Goal: Information Seeking & Learning: Learn about a topic

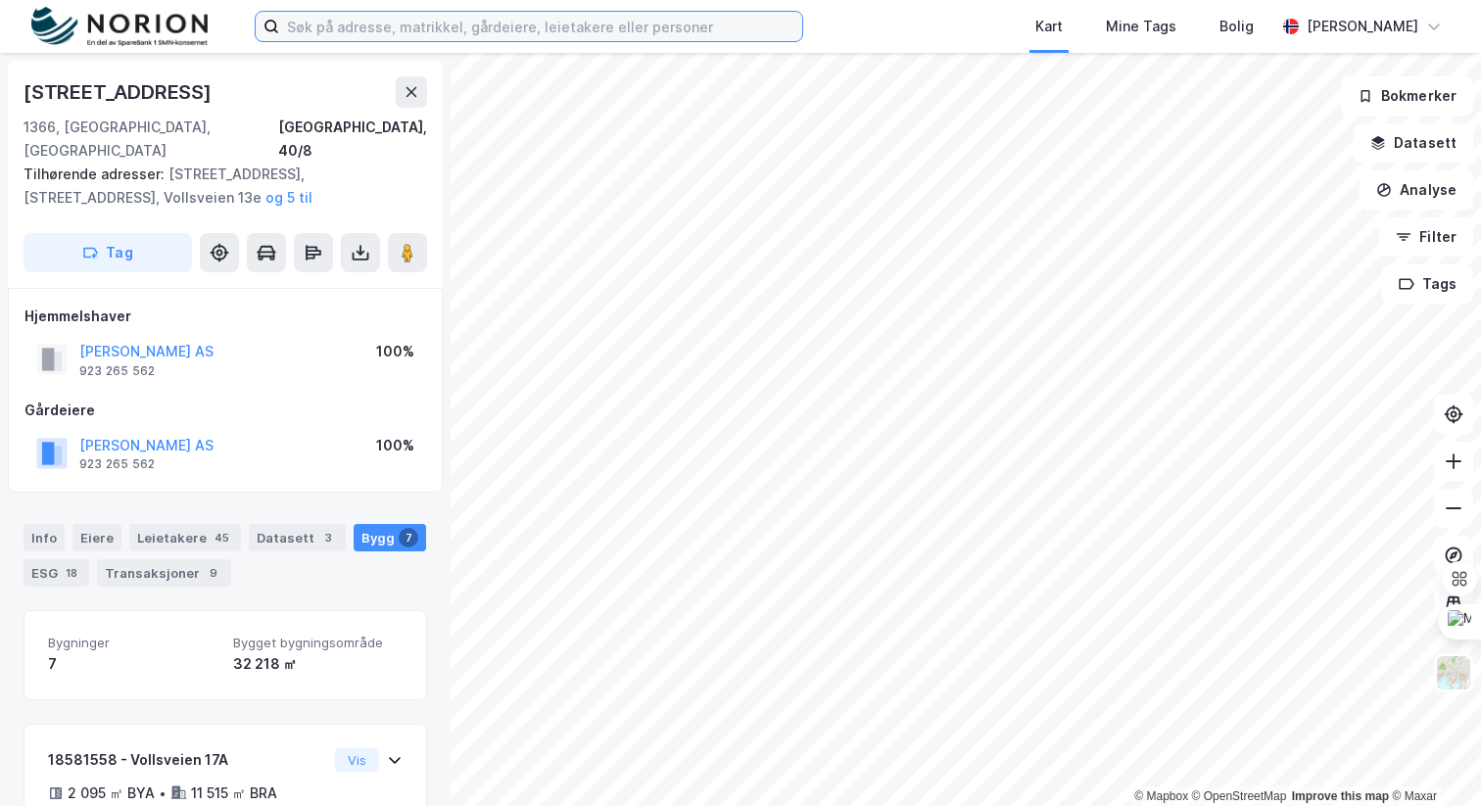
click at [474, 34] on input at bounding box center [540, 26] width 523 height 29
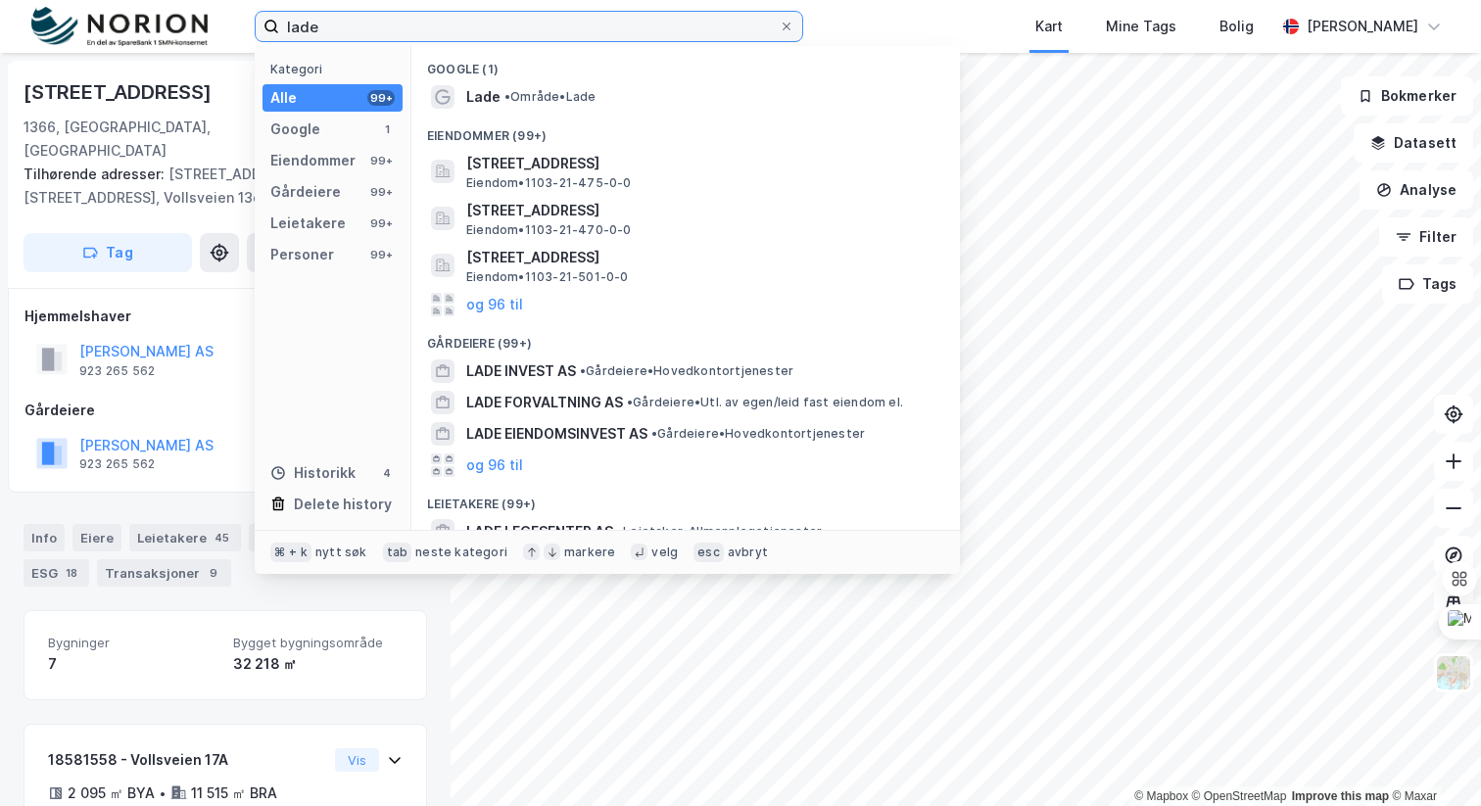
type input "lade"
click at [569, 104] on span "• Område • Lade" at bounding box center [549, 97] width 91 height 16
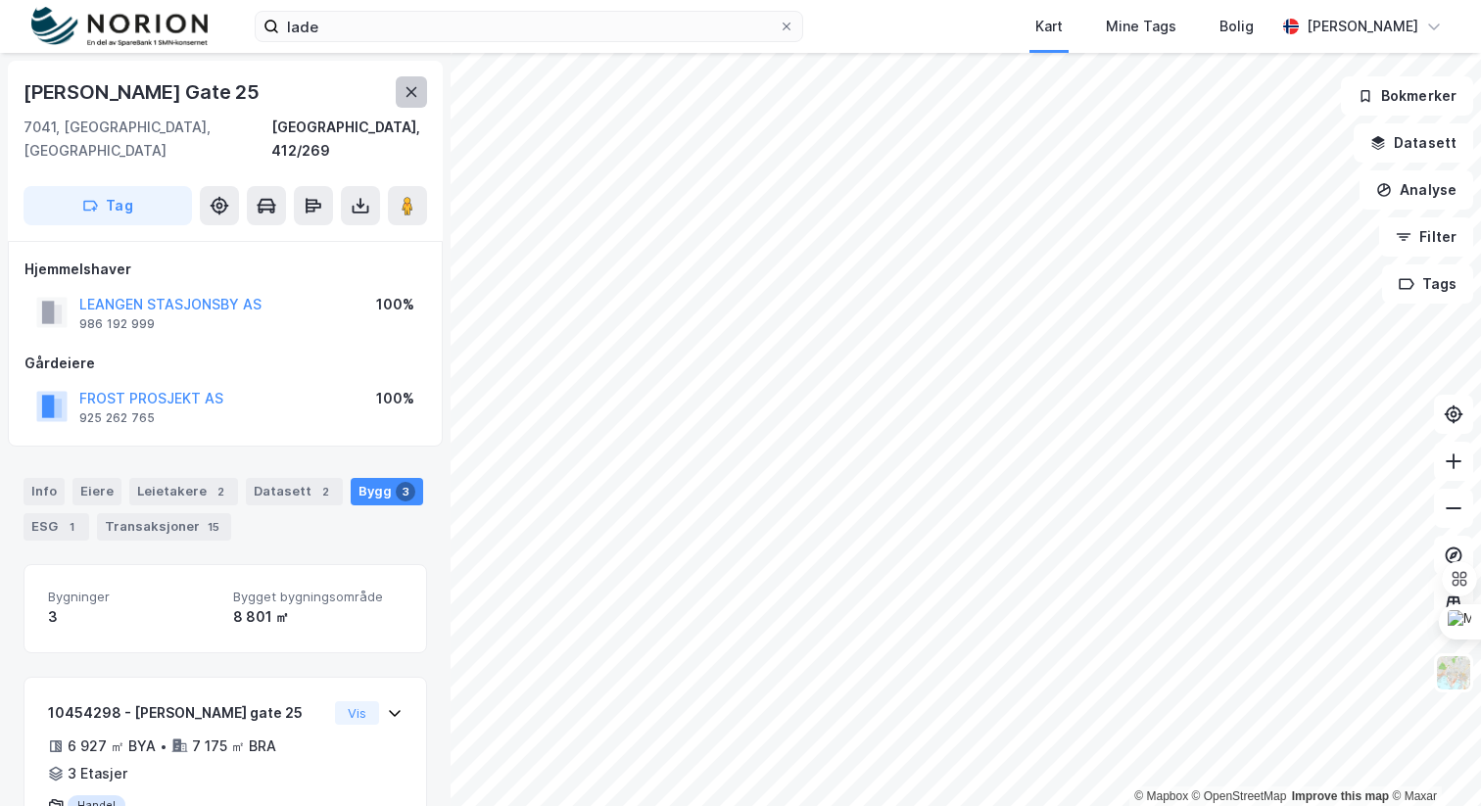
click at [404, 90] on icon at bounding box center [412, 92] width 16 height 16
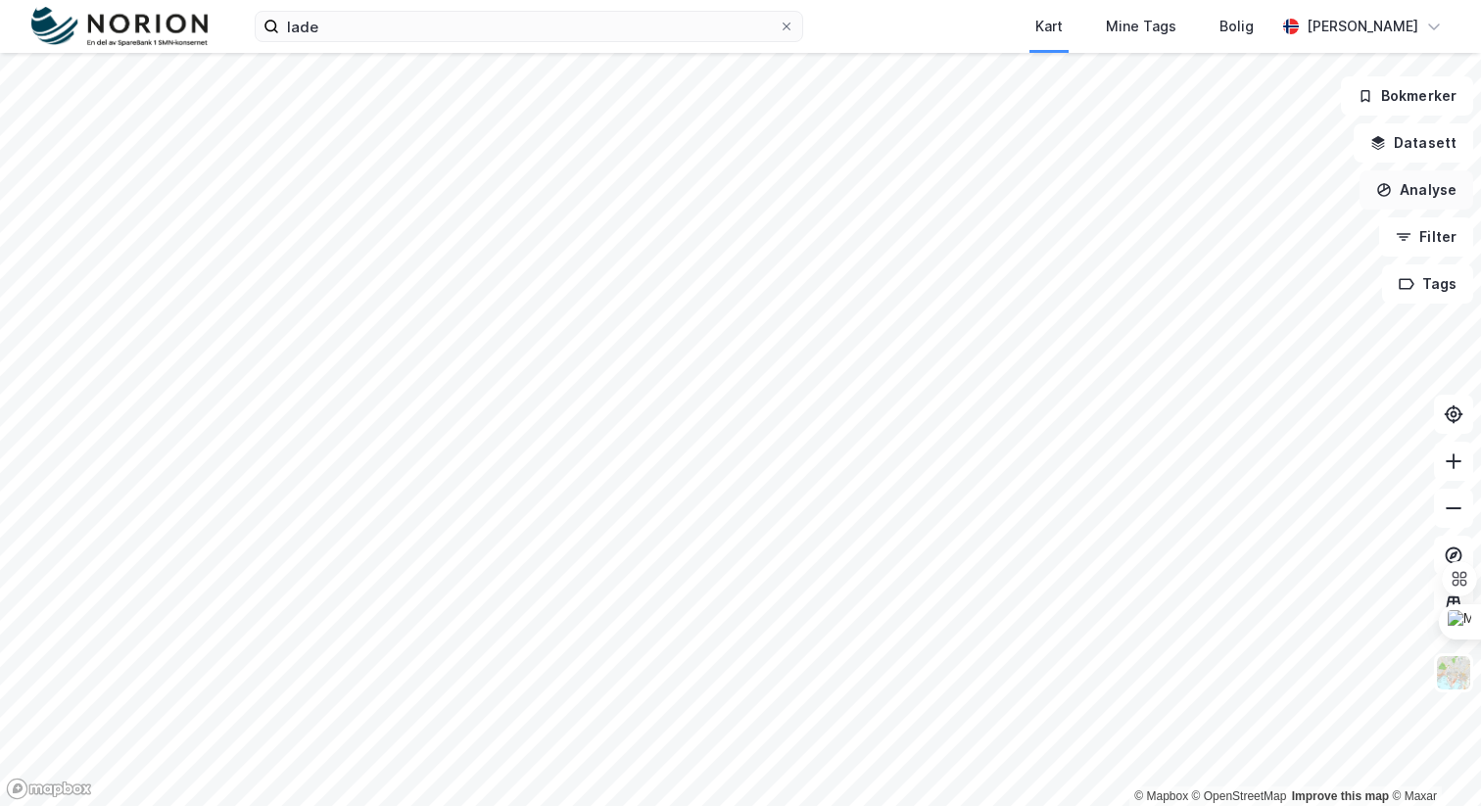
click at [1415, 182] on button "Analyse" at bounding box center [1416, 189] width 114 height 39
click at [1409, 154] on button "Datasett" at bounding box center [1413, 142] width 119 height 39
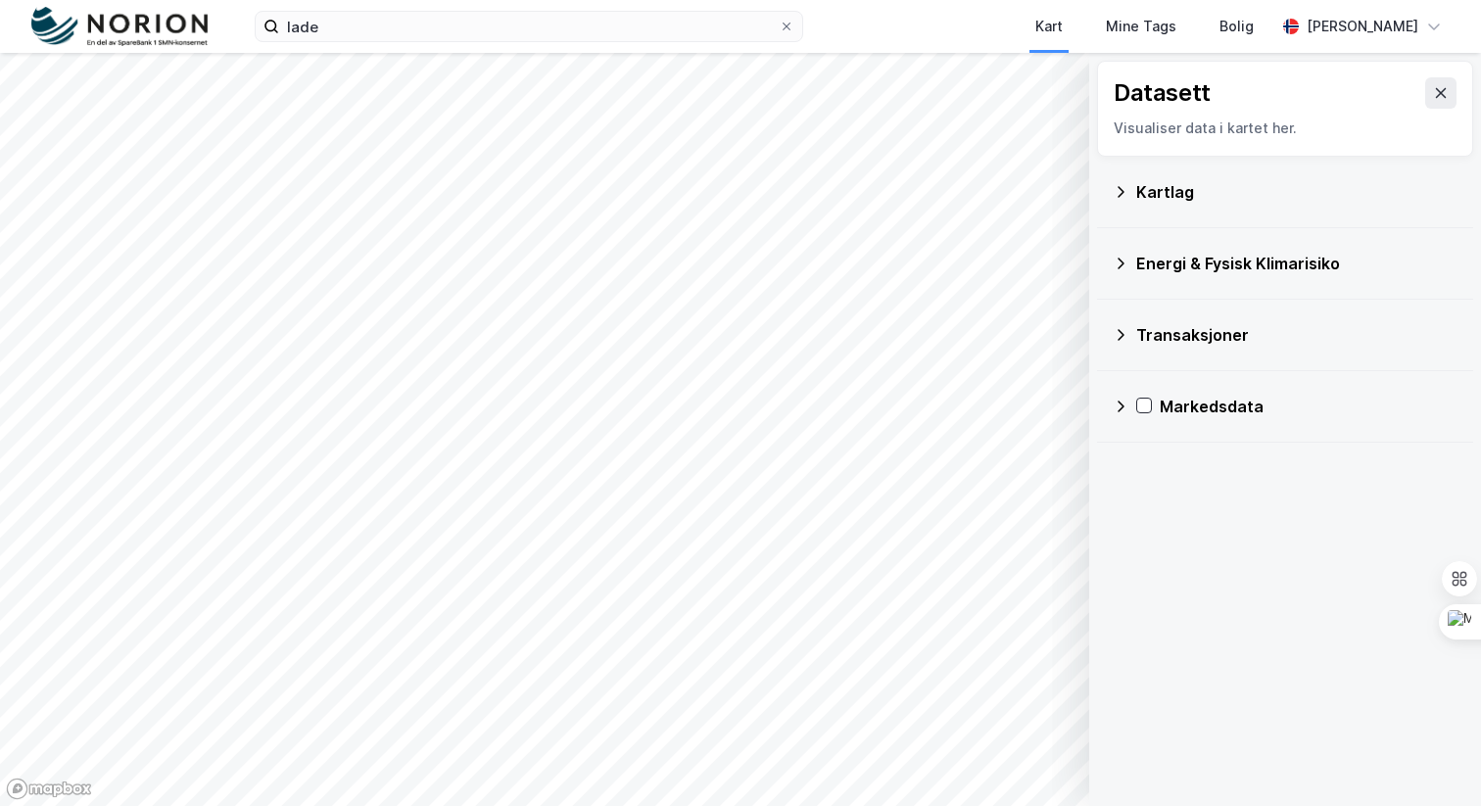
click at [1440, 111] on div "Datasett Visualiser data i kartet her." at bounding box center [1285, 109] width 376 height 96
click at [1439, 106] on button at bounding box center [1440, 92] width 31 height 31
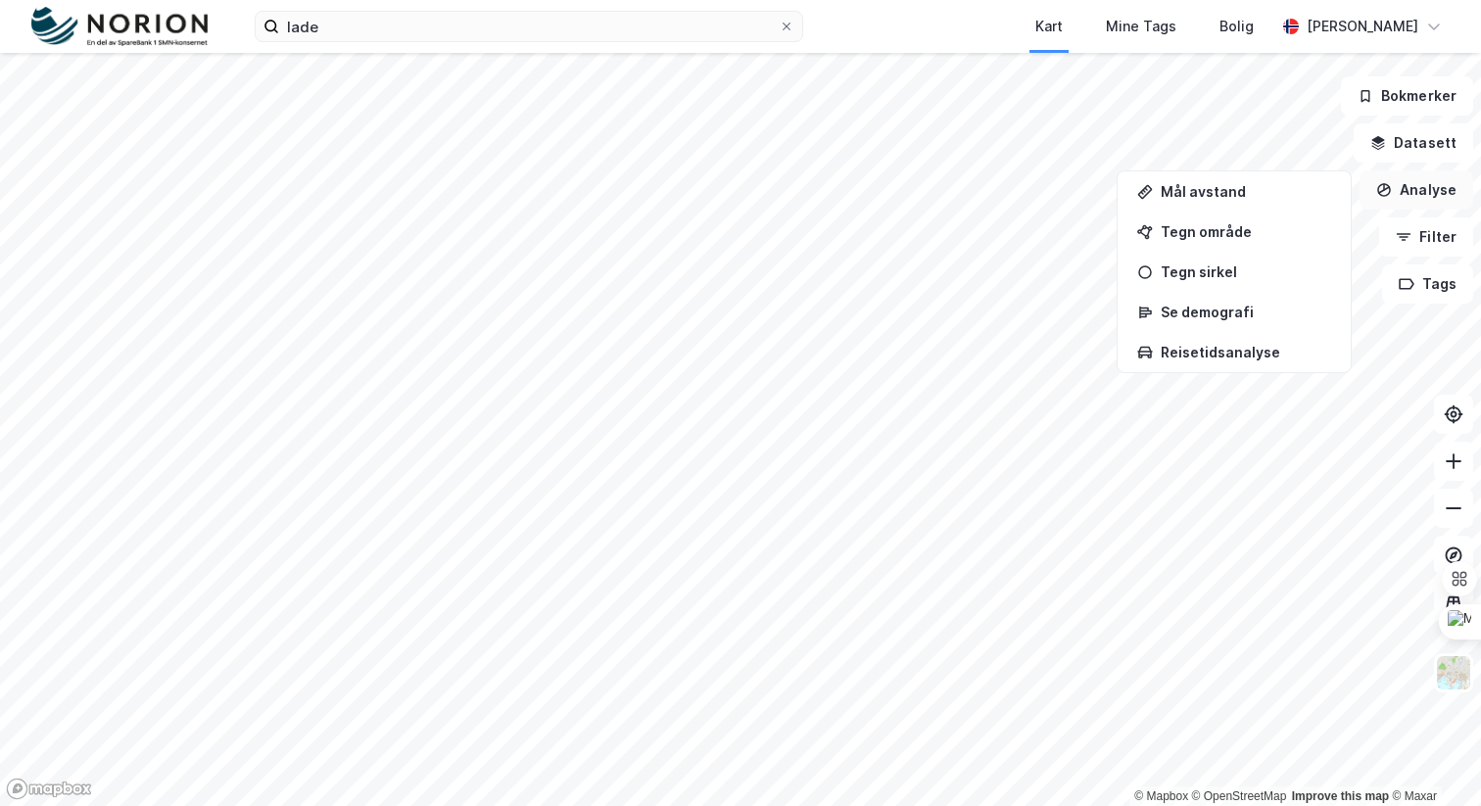
click at [1440, 207] on button "Analyse" at bounding box center [1416, 189] width 114 height 39
click at [1440, 202] on button "Analyse" at bounding box center [1416, 189] width 114 height 39
click at [1429, 236] on button "Filter" at bounding box center [1426, 236] width 94 height 39
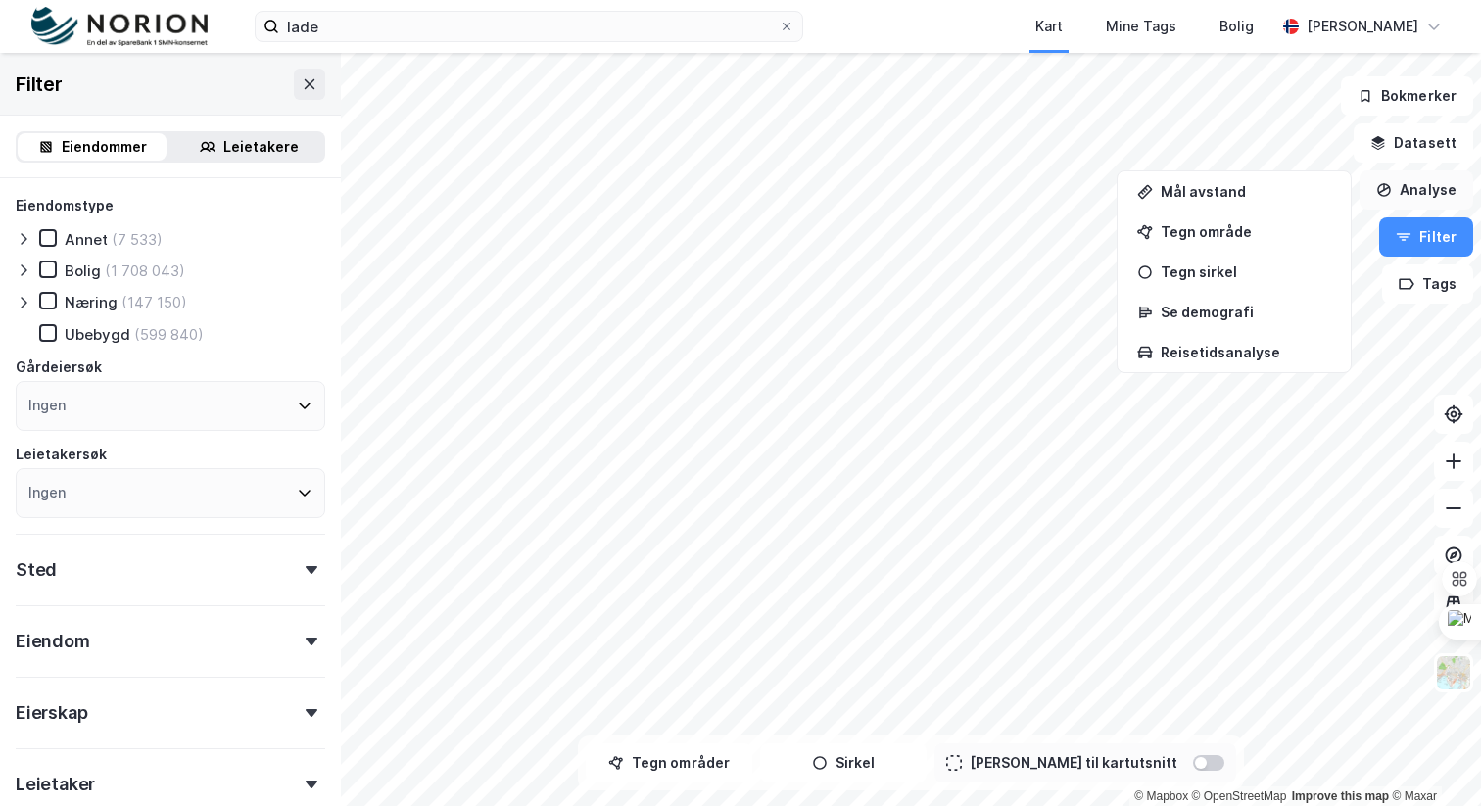
drag, startPoint x: 1442, startPoint y: 203, endPoint x: 1393, endPoint y: 204, distance: 49.0
click at [1440, 203] on button "Analyse" at bounding box center [1416, 189] width 114 height 39
click at [310, 85] on icon at bounding box center [310, 84] width 16 height 16
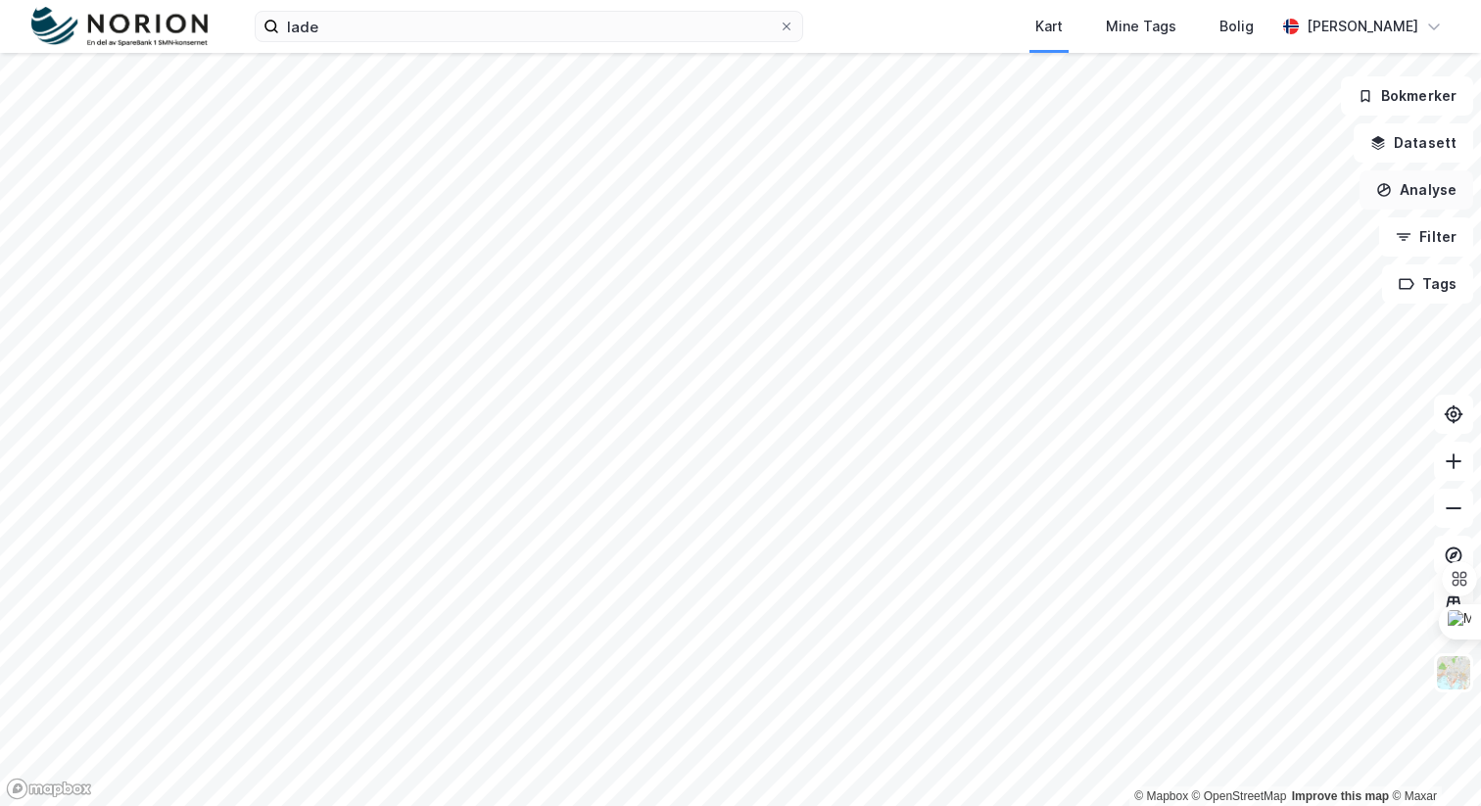
click at [1438, 193] on button "Analyse" at bounding box center [1416, 189] width 114 height 39
click at [1431, 146] on button "Datasett" at bounding box center [1413, 142] width 119 height 39
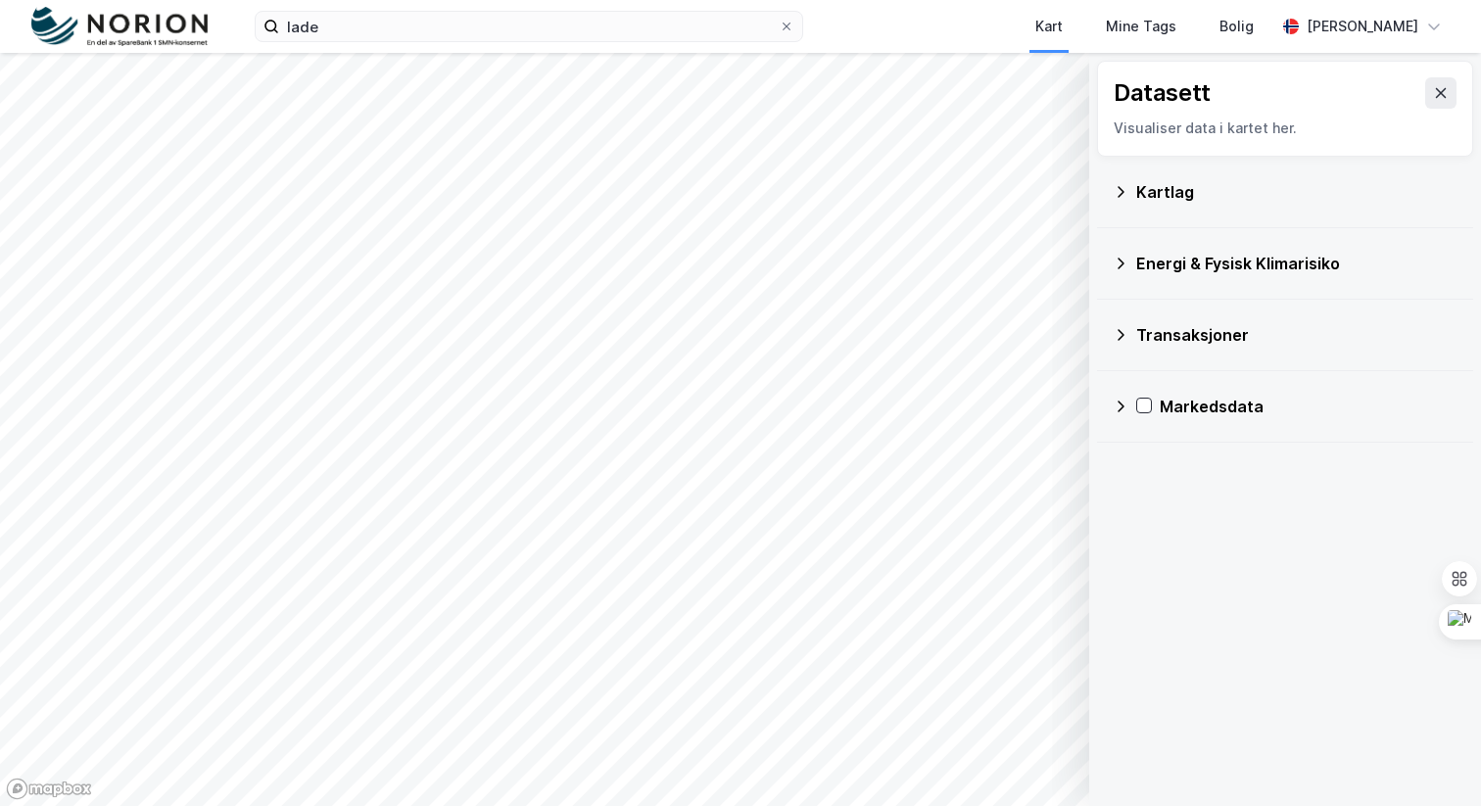
click at [1446, 94] on icon at bounding box center [1441, 93] width 16 height 16
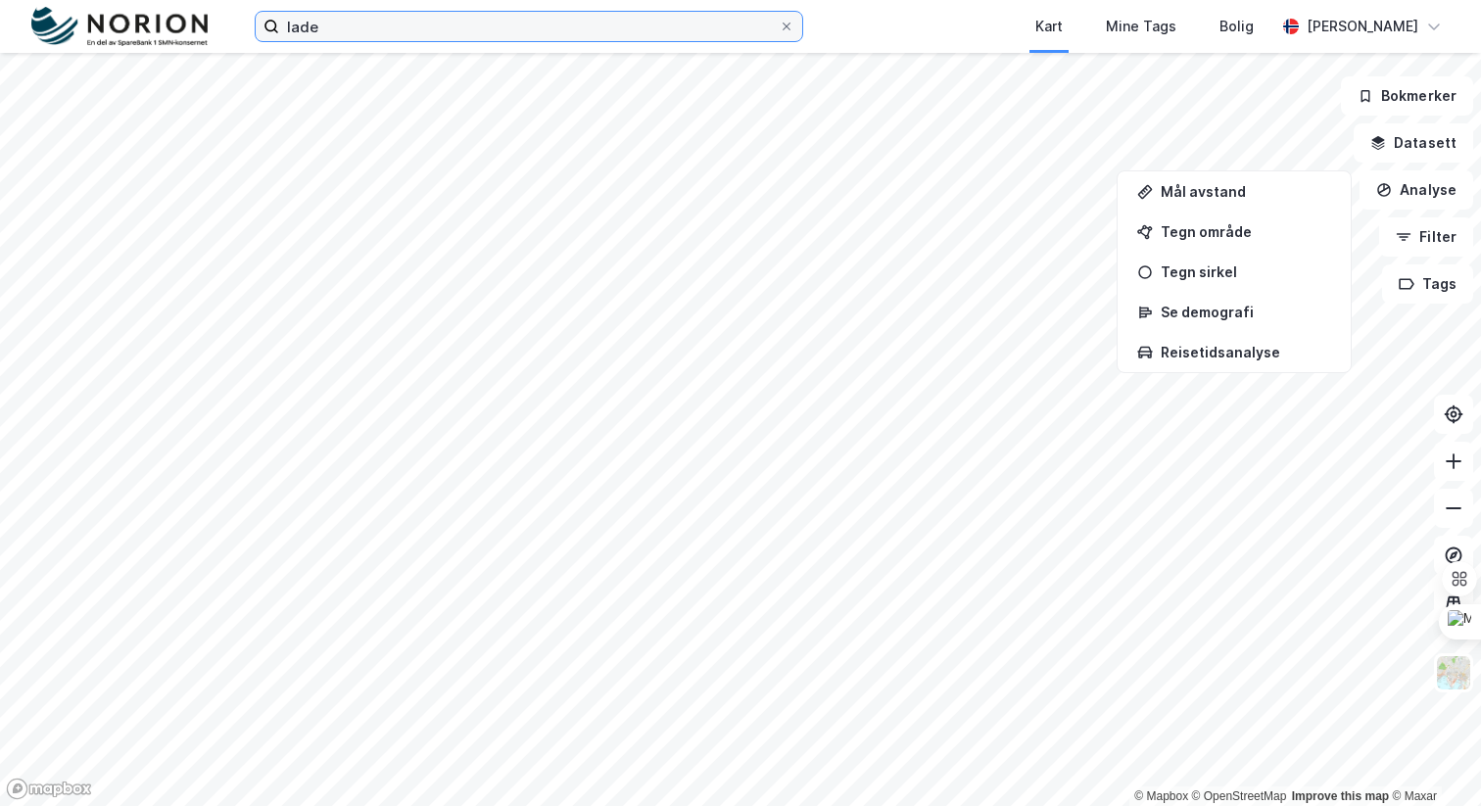
click at [668, 33] on input "lade" at bounding box center [529, 26] width 500 height 29
